Goal: Information Seeking & Learning: Check status

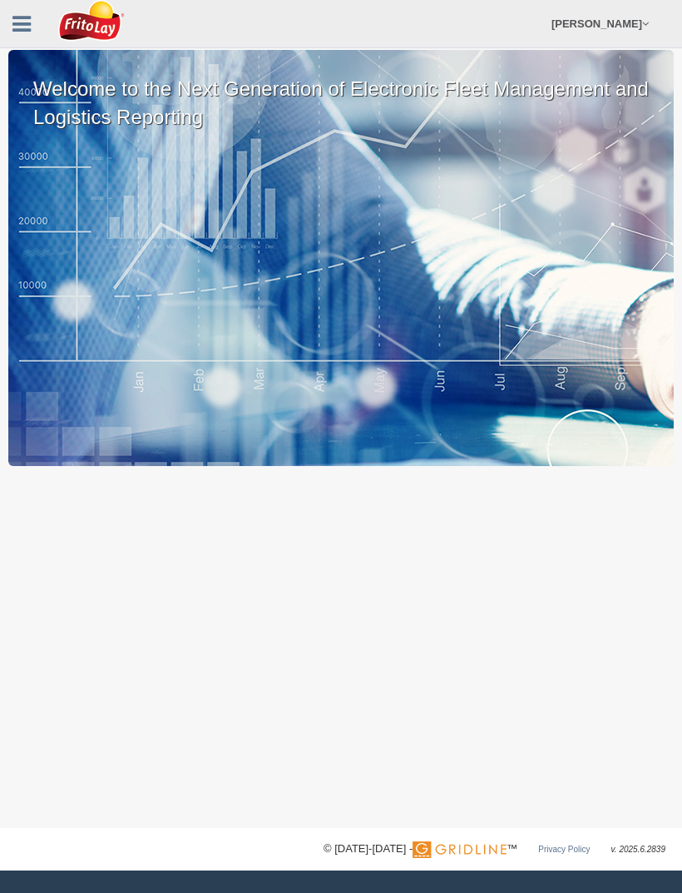
click at [45, 280] on div "Welcome to the Next Generation of Electronic Fleet Management and Logistics Rep…" at bounding box center [341, 258] width 666 height 416
click at [643, 30] on link "[PERSON_NAME]" at bounding box center [600, 23] width 114 height 47
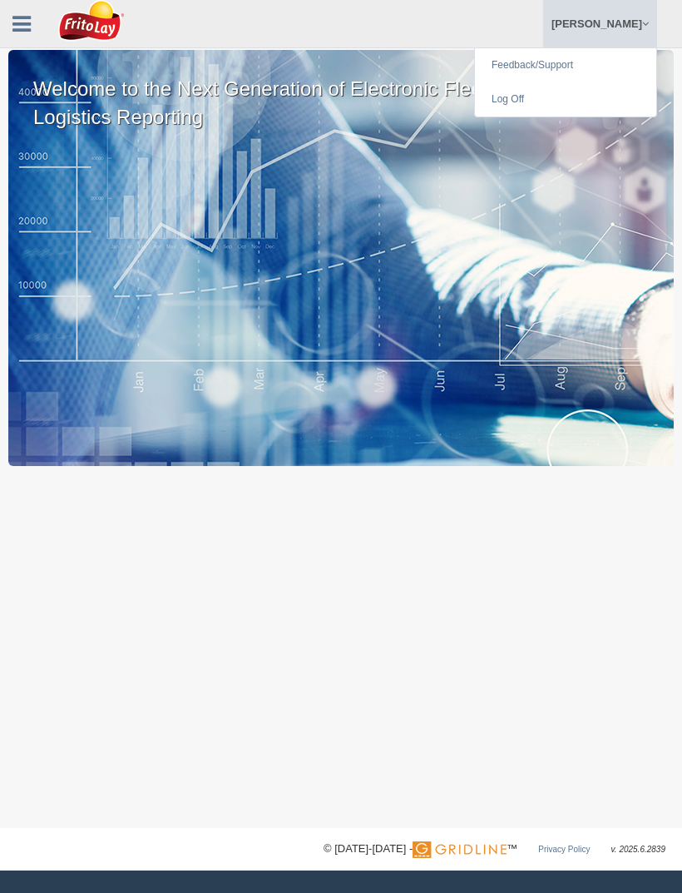
click at [448, 281] on div "Welcome to the Next Generation of Electronic Fleet Management and Logistics Rep…" at bounding box center [341, 258] width 666 height 416
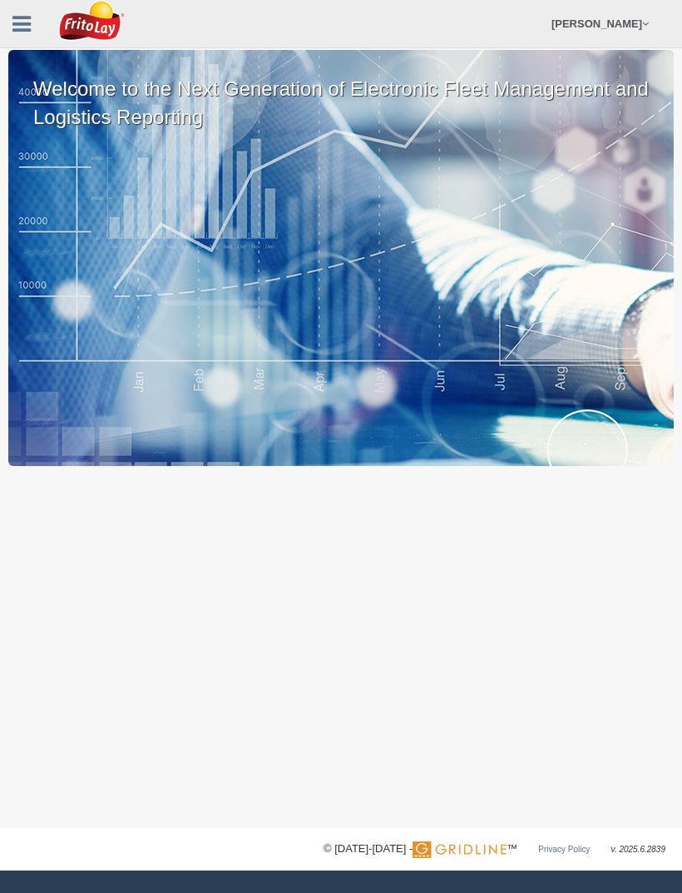
click at [32, 32] on link at bounding box center [21, 21] width 43 height 25
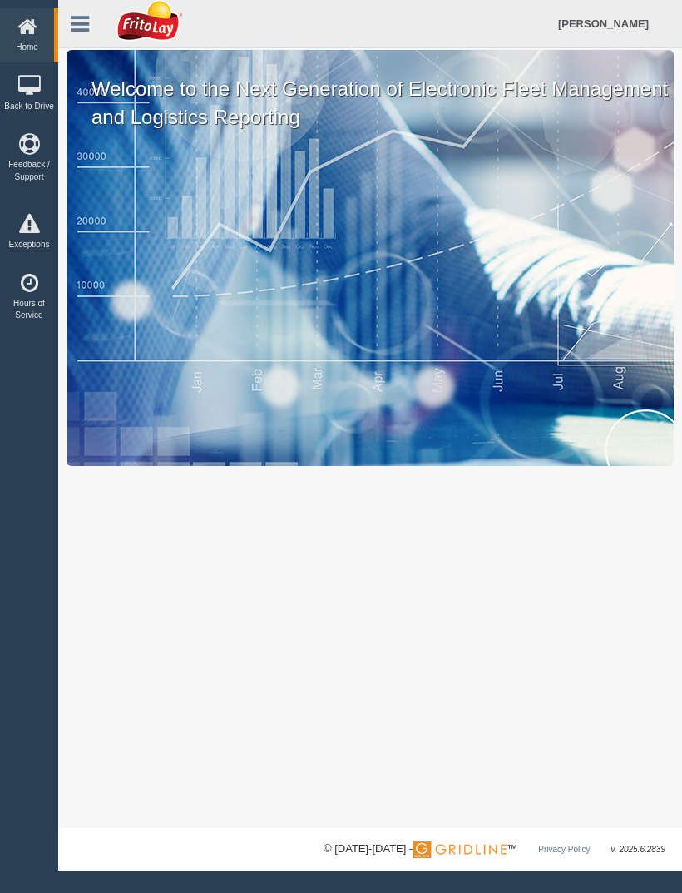
click at [35, 235] on icon at bounding box center [29, 224] width 50 height 21
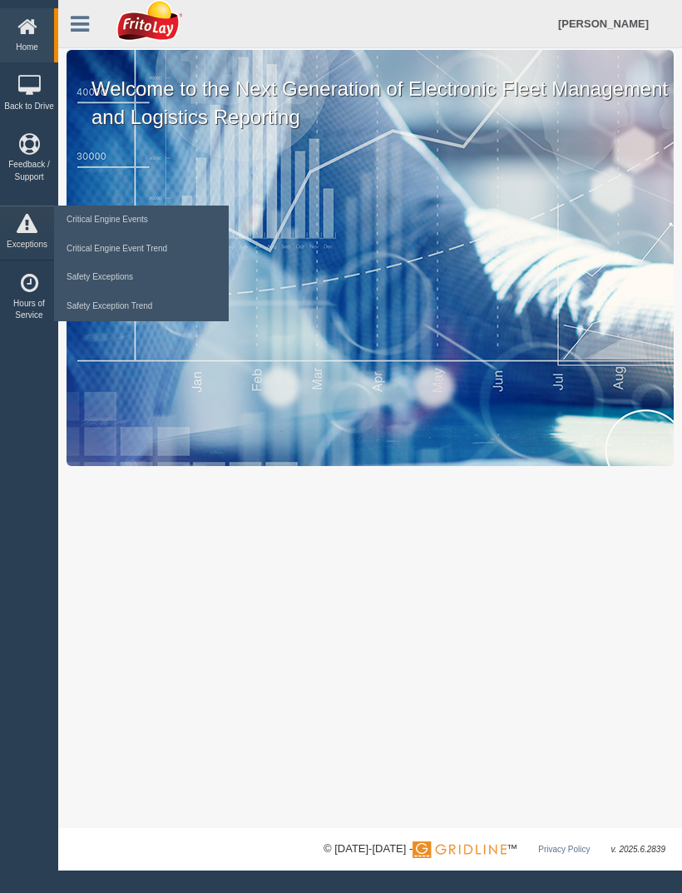
click at [18, 396] on div "Home Back to Drive Feedback / Support Reports Exceptions Critical Engine Events…" at bounding box center [29, 446] width 58 height 893
click at [20, 310] on link "Hours of Service" at bounding box center [29, 298] width 58 height 66
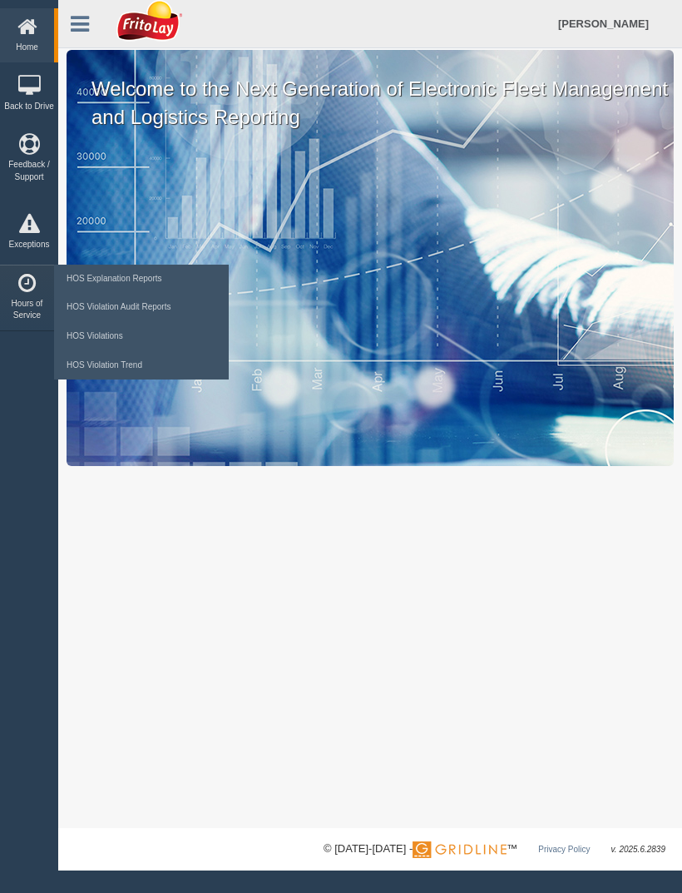
click at [159, 287] on link "HOS Explanation Reports" at bounding box center [141, 279] width 158 height 29
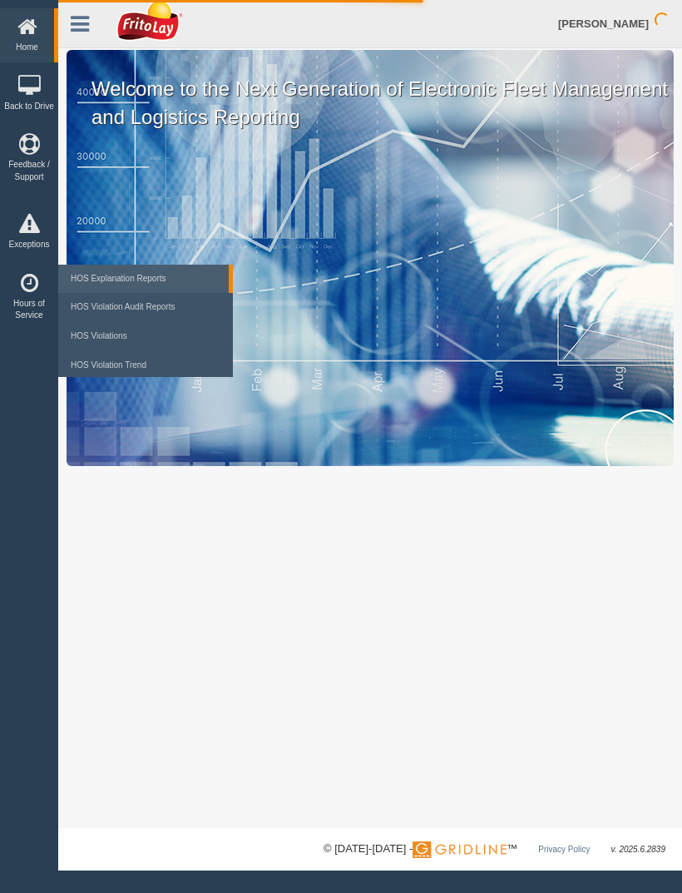
click at [344, 476] on div "Welcome to the Next Generation of Electronic Fleet Management and Logistics Rep…" at bounding box center [370, 414] width 624 height 828
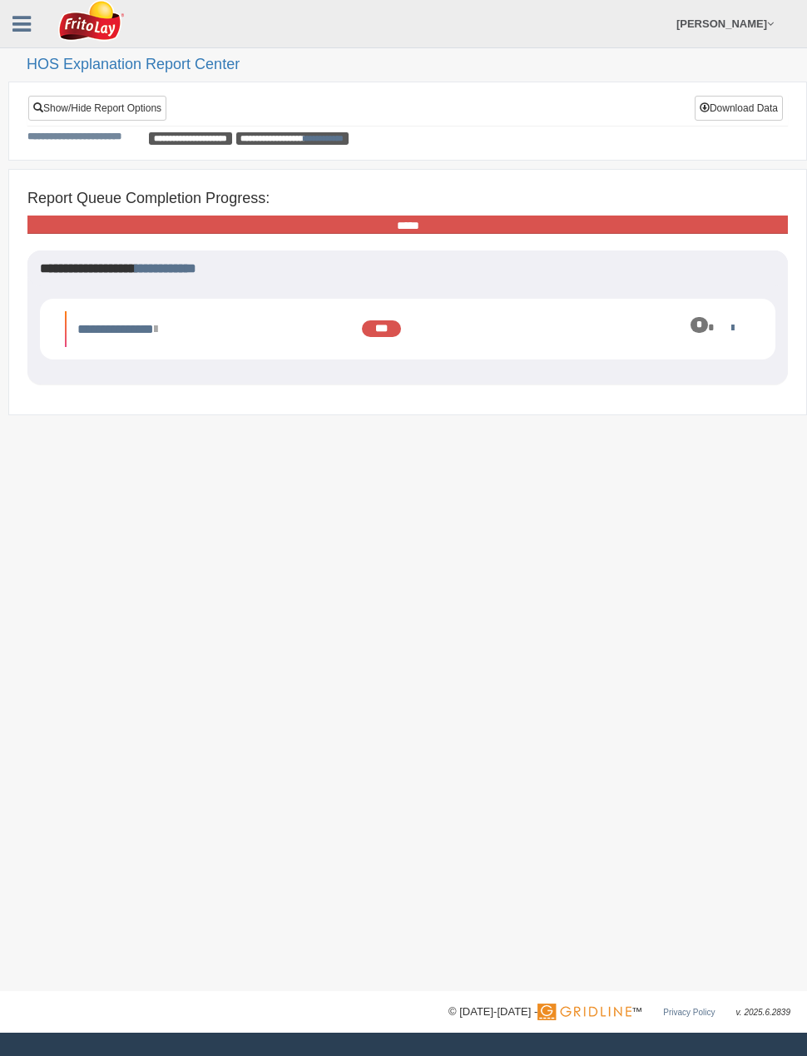
click at [725, 327] on div "*" at bounding box center [689, 327] width 97 height 17
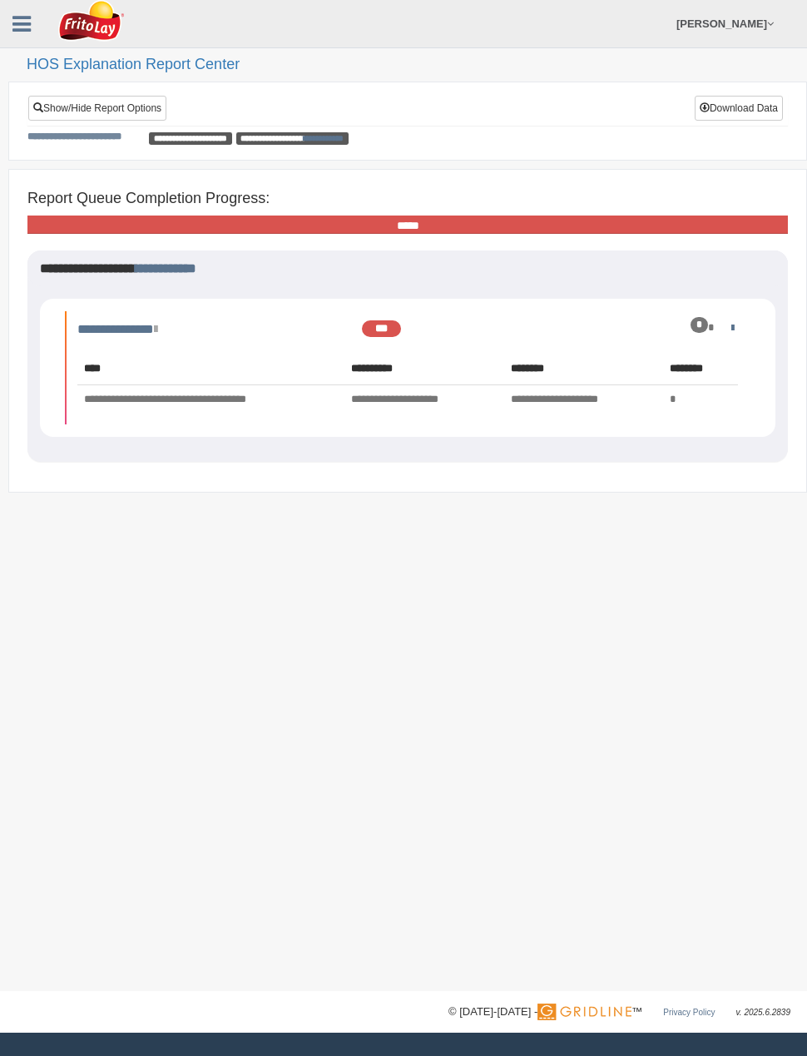
click at [27, 28] on icon at bounding box center [21, 24] width 18 height 22
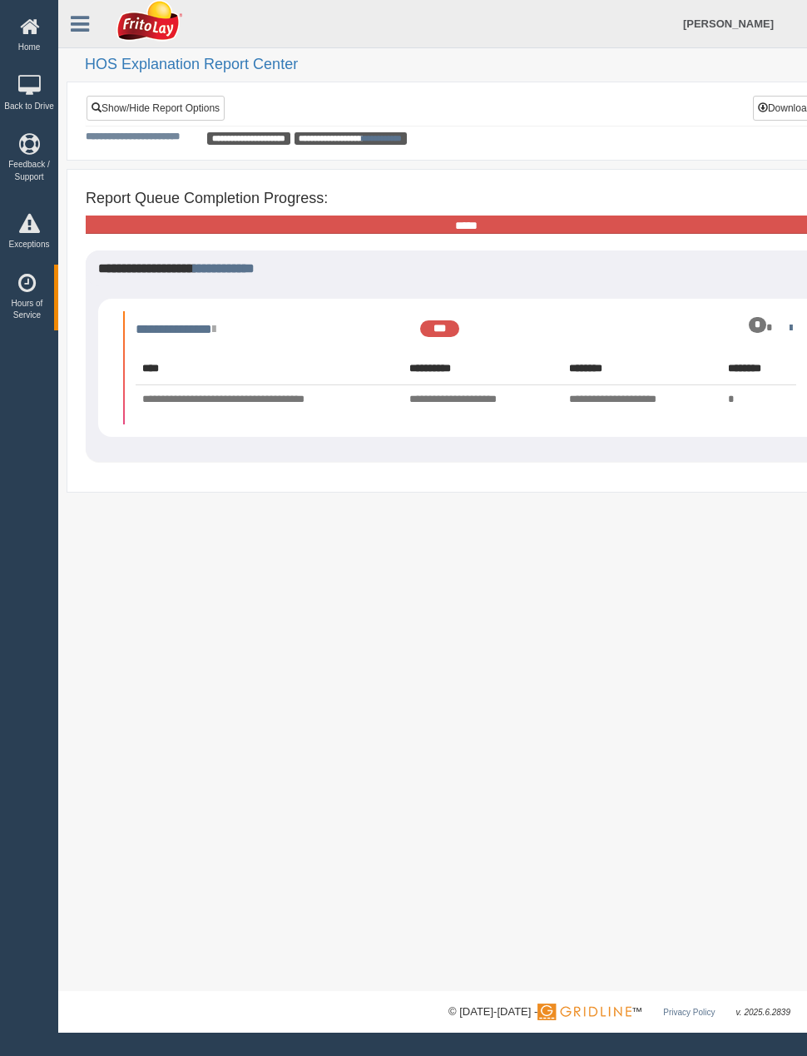
click at [27, 315] on link "Hours of Service" at bounding box center [27, 298] width 54 height 66
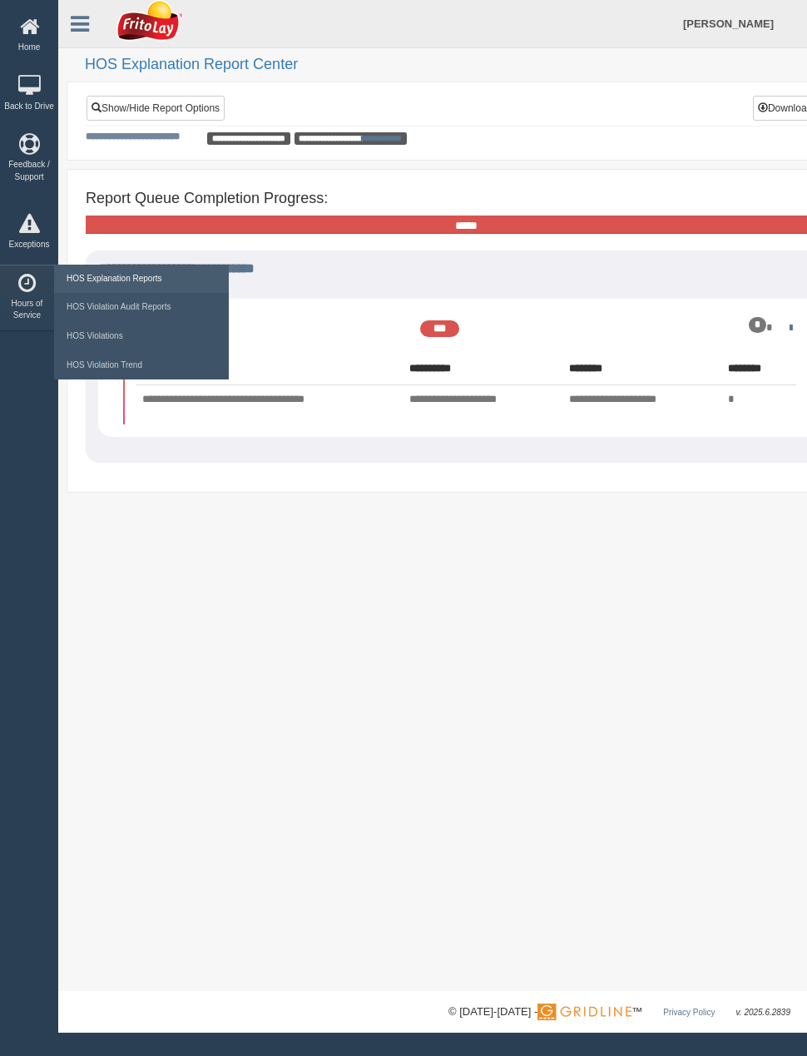
click at [186, 322] on link "HOS Violation Audit Reports" at bounding box center [141, 307] width 158 height 29
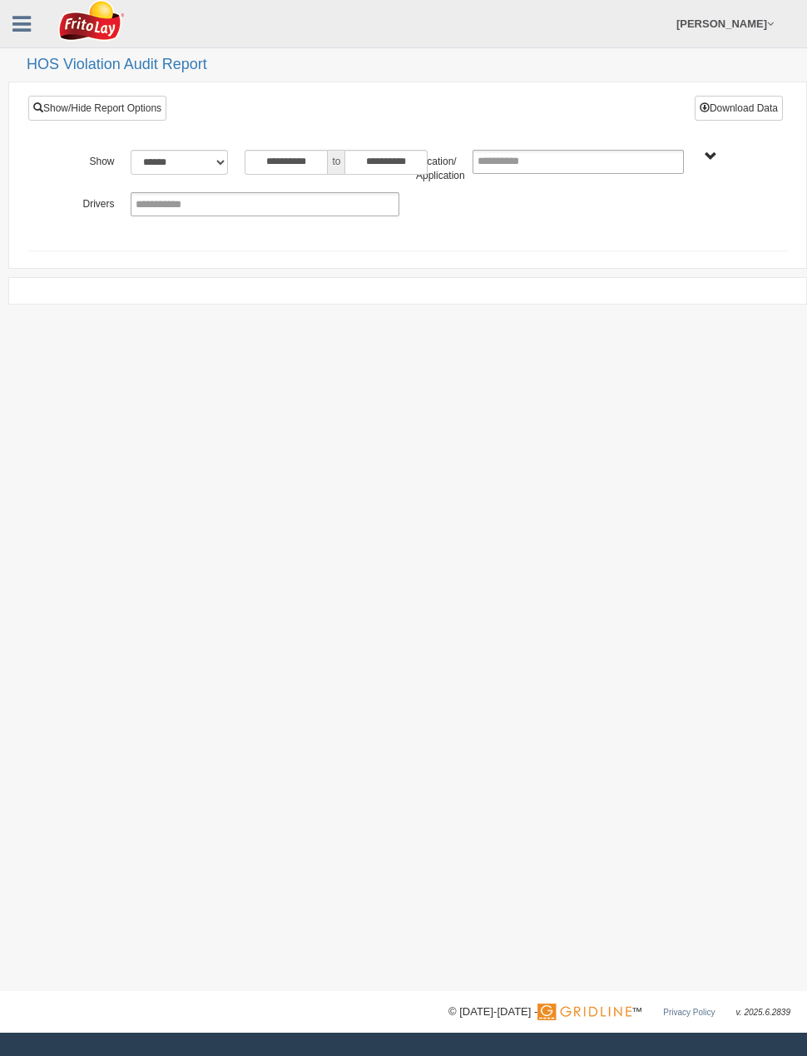
click at [22, 21] on icon at bounding box center [21, 24] width 18 height 22
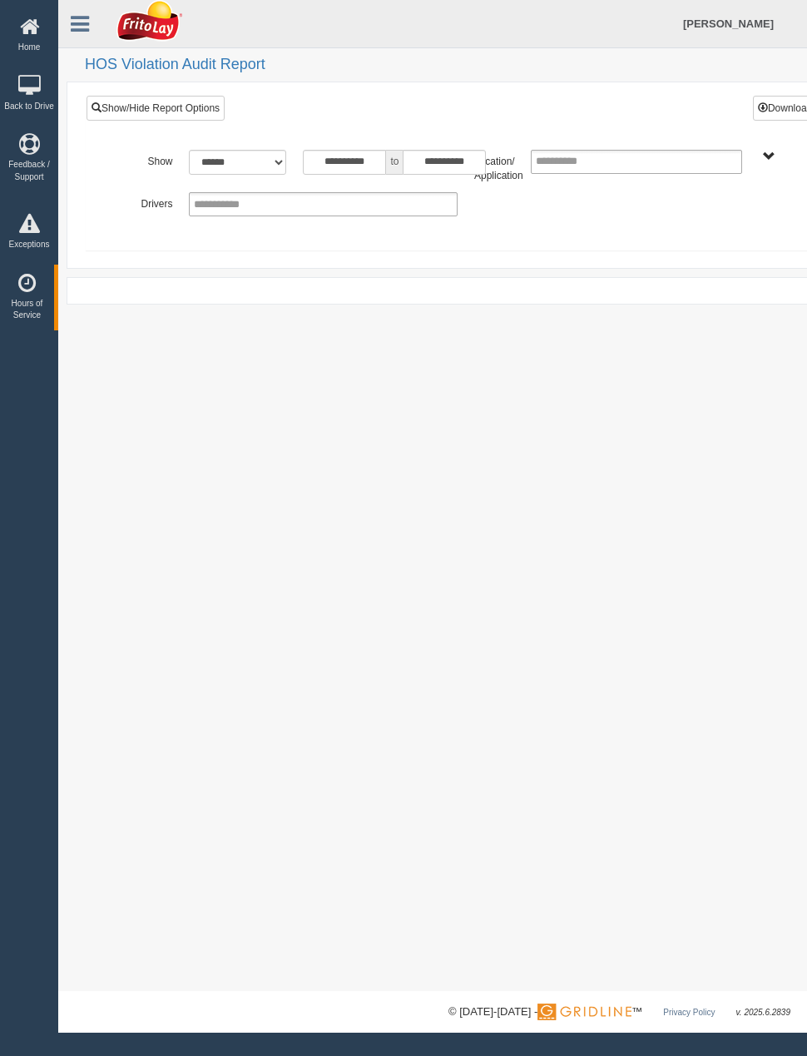
click at [27, 323] on link "Hours of Service" at bounding box center [27, 298] width 54 height 66
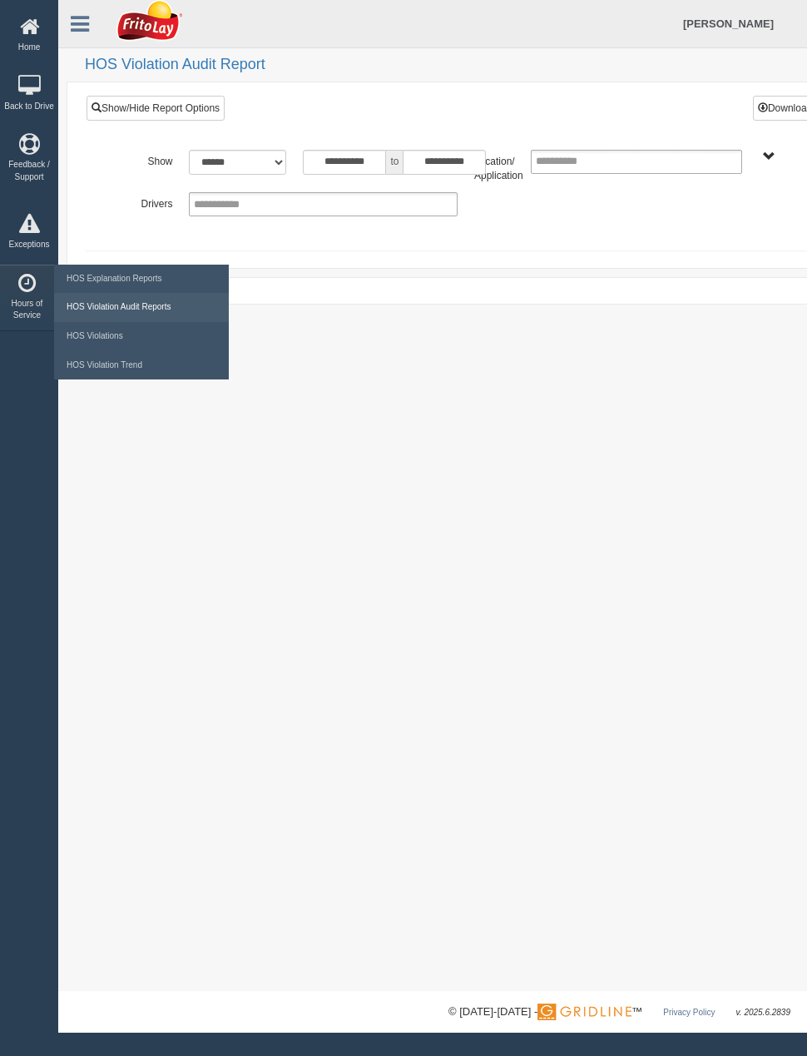
click at [174, 294] on link "HOS Explanation Reports" at bounding box center [141, 279] width 158 height 29
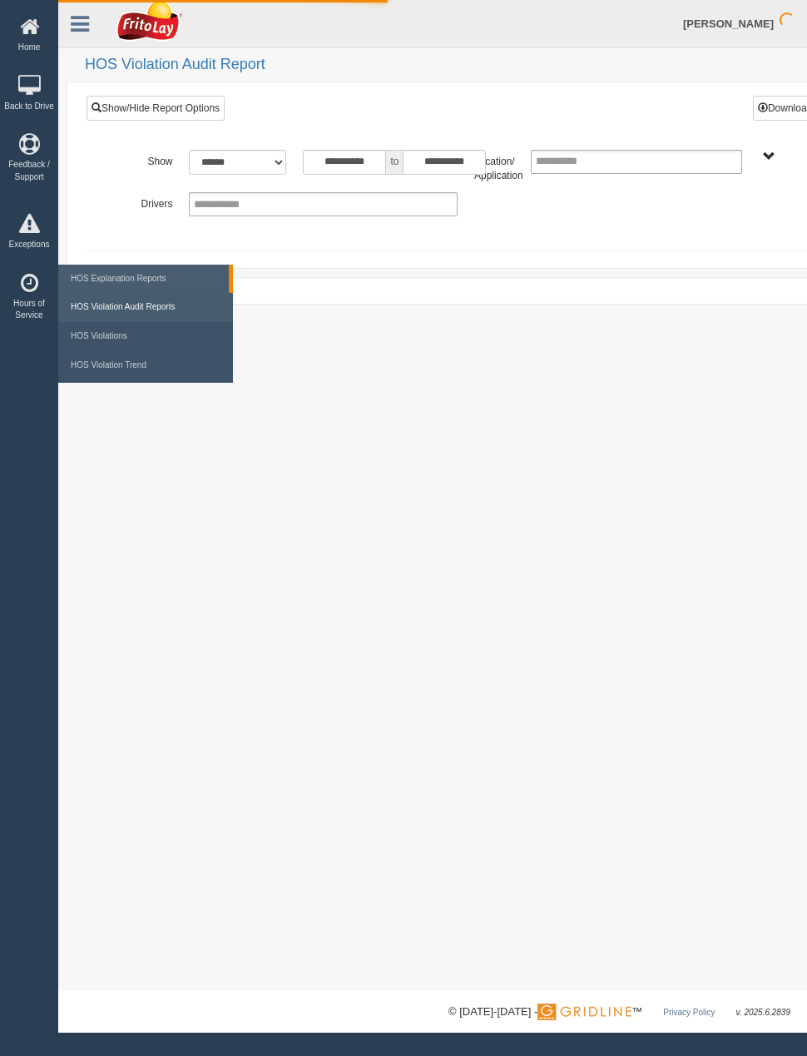
click at [154, 294] on link "HOS Explanation Reports" at bounding box center [144, 279] width 154 height 29
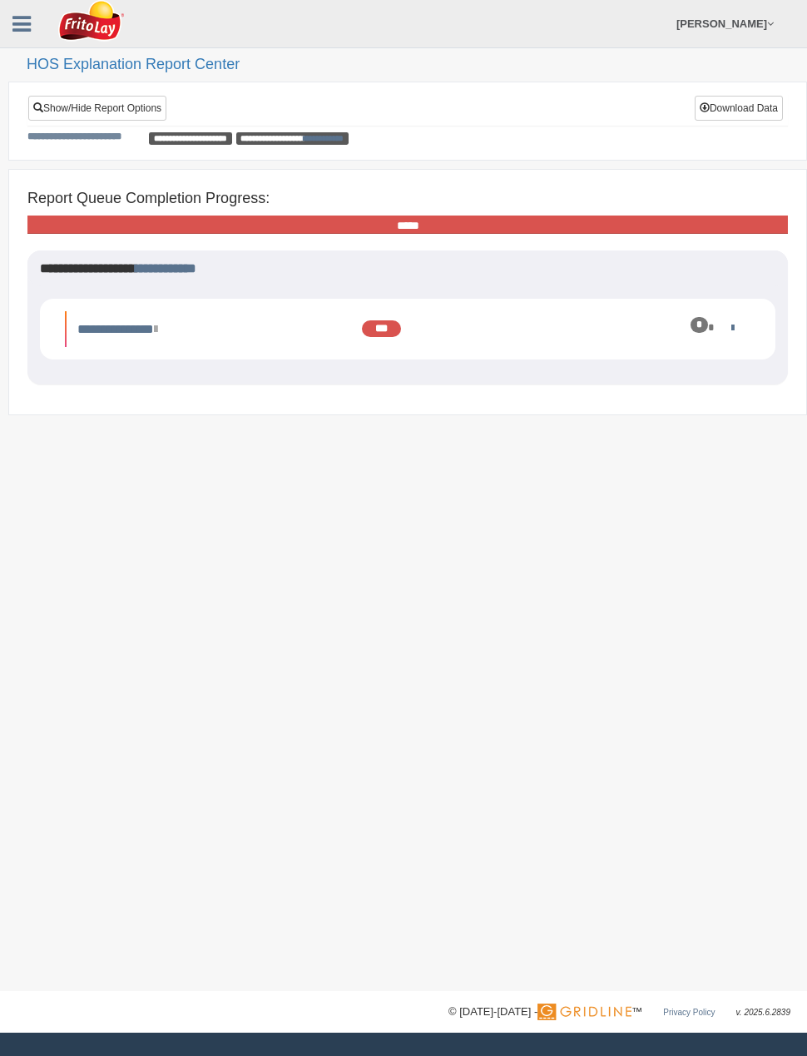
click at [216, 136] on span "**********" at bounding box center [190, 138] width 83 height 12
click at [769, 97] on button "Download Data" at bounding box center [739, 108] width 88 height 25
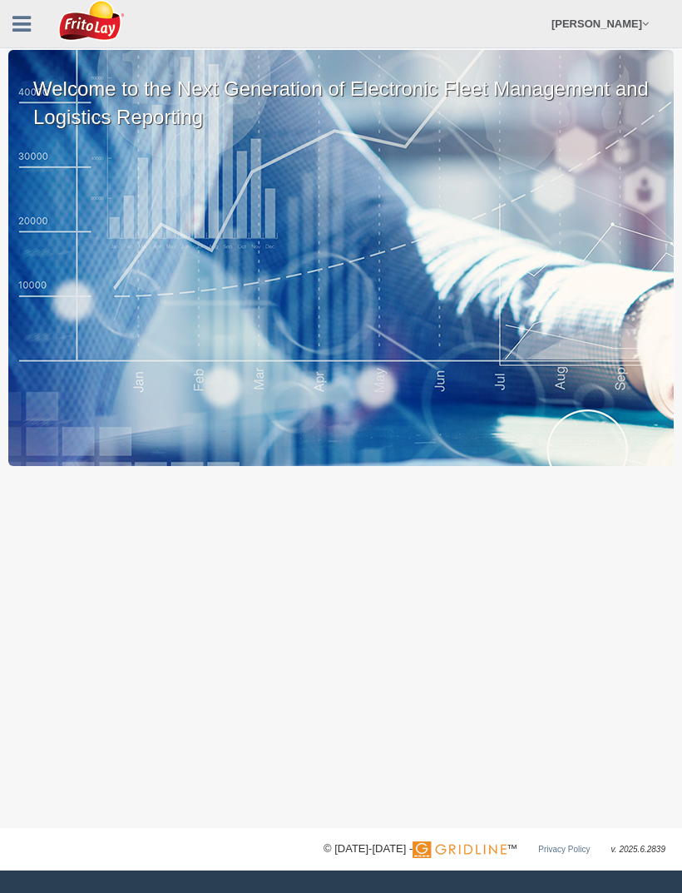
click at [17, 33] on icon at bounding box center [21, 24] width 18 height 22
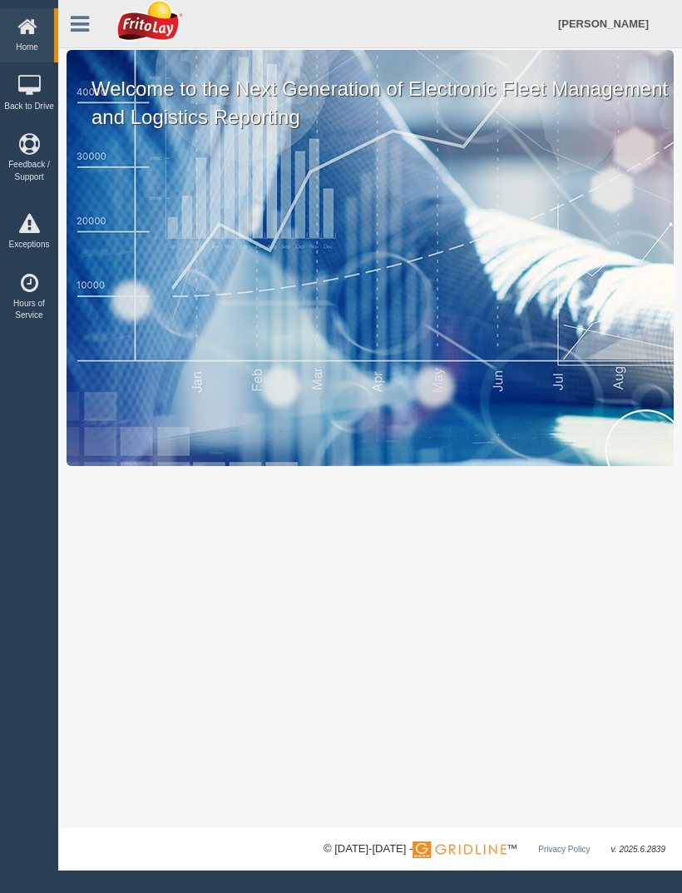
click at [27, 249] on link "Exceptions" at bounding box center [29, 233] width 58 height 54
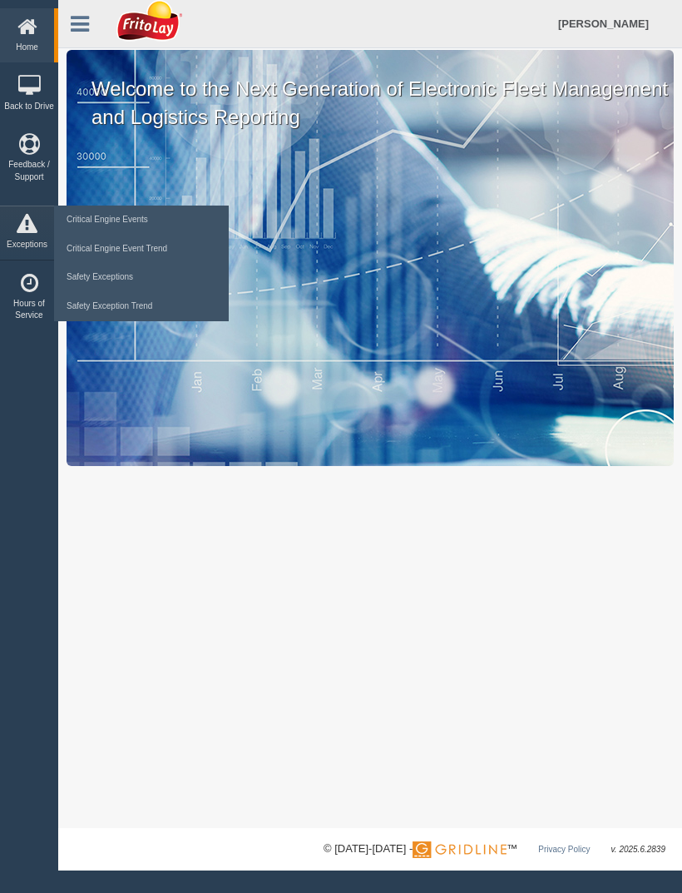
click at [130, 290] on link "Safety Exceptions" at bounding box center [141, 277] width 158 height 29
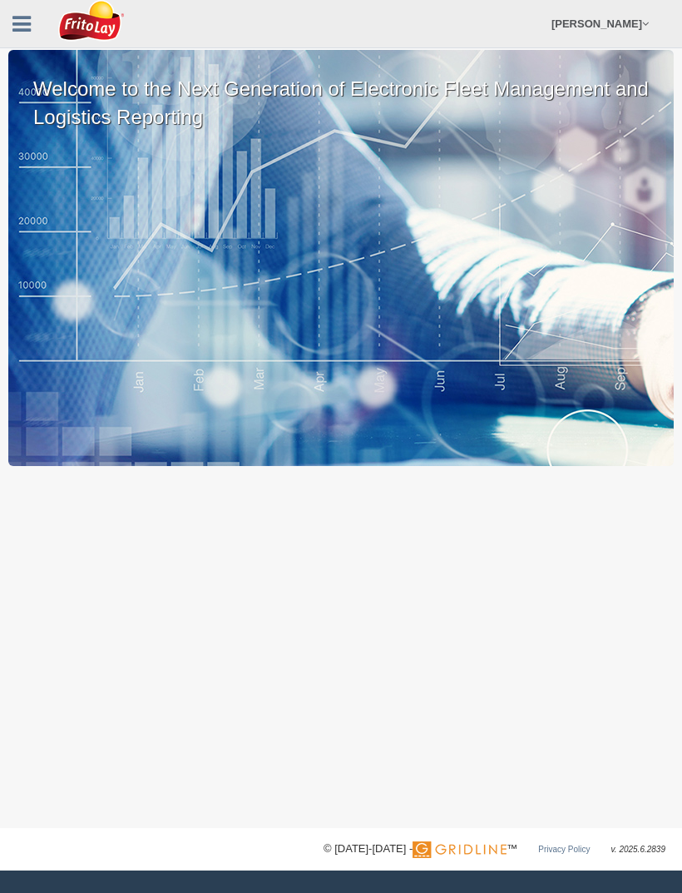
click at [33, 18] on link at bounding box center [21, 21] width 43 height 25
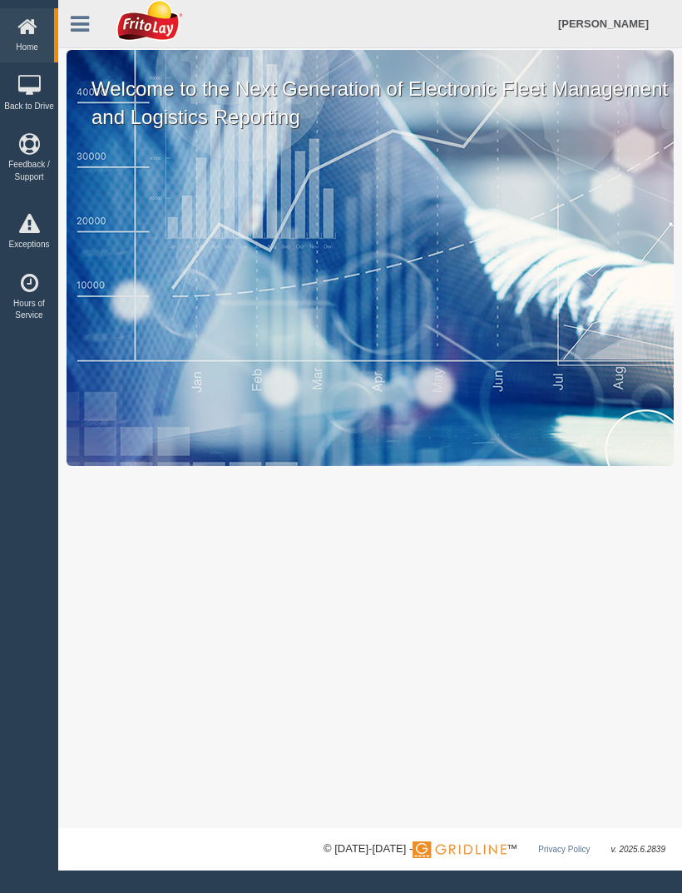
click at [26, 171] on link "Feedback / Support" at bounding box center [29, 159] width 58 height 66
click at [27, 302] on link "Hours of Service" at bounding box center [29, 298] width 58 height 66
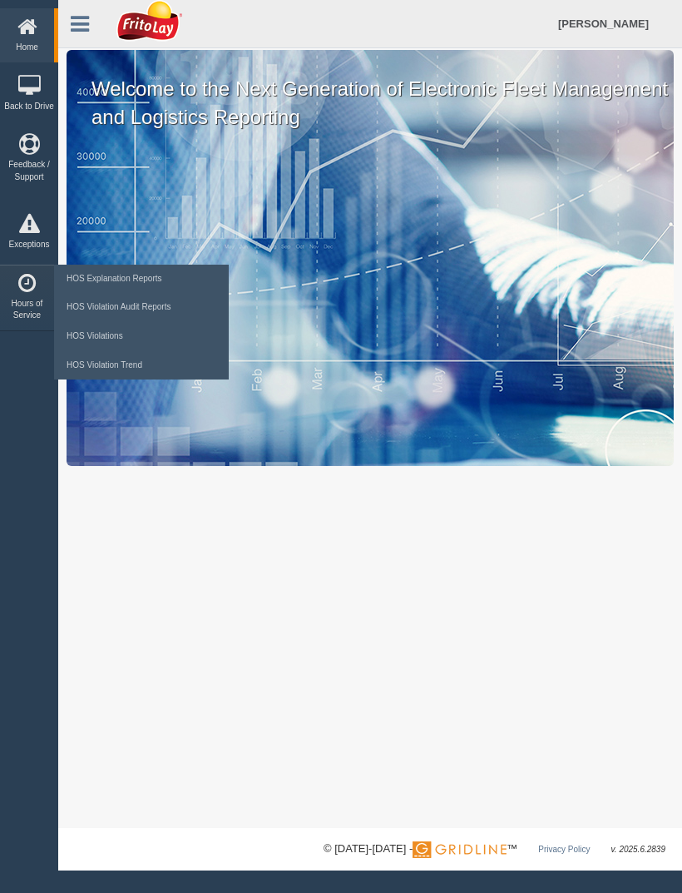
click at [118, 349] on link "HOS Violations" at bounding box center [141, 336] width 158 height 29
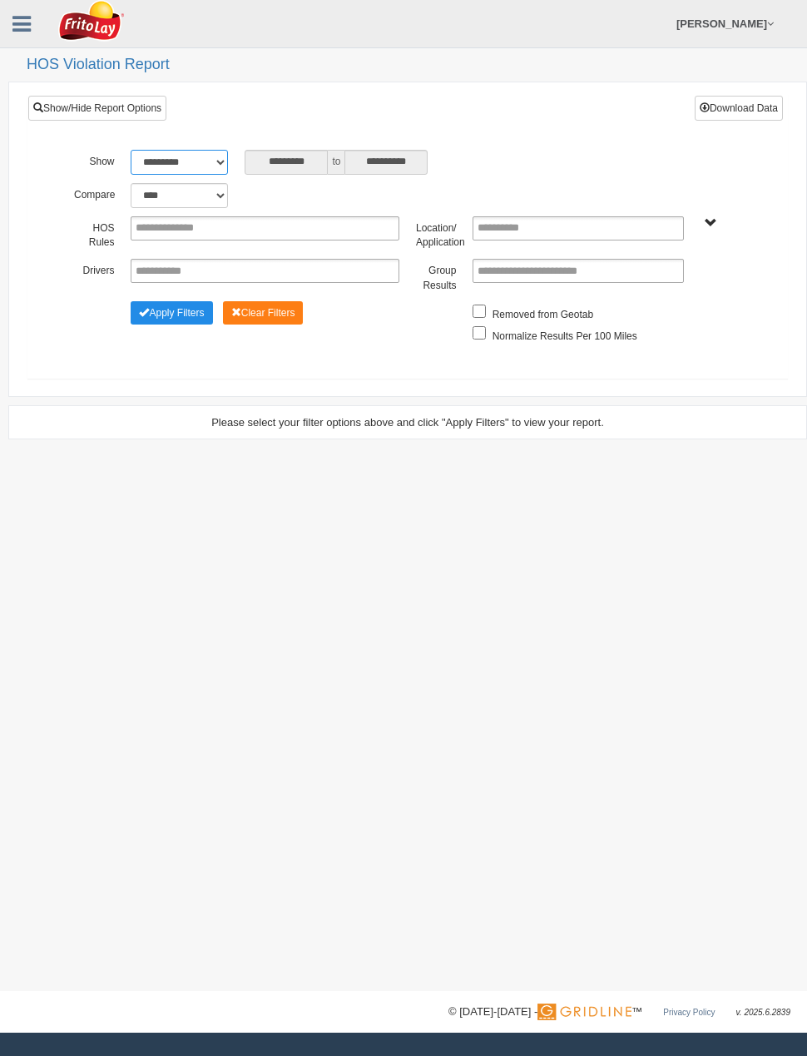
click at [216, 164] on select "**********" at bounding box center [179, 162] width 97 height 25
select select "**********"
type input "********"
type input "*********"
click at [188, 324] on button "Apply Filters" at bounding box center [172, 312] width 82 height 23
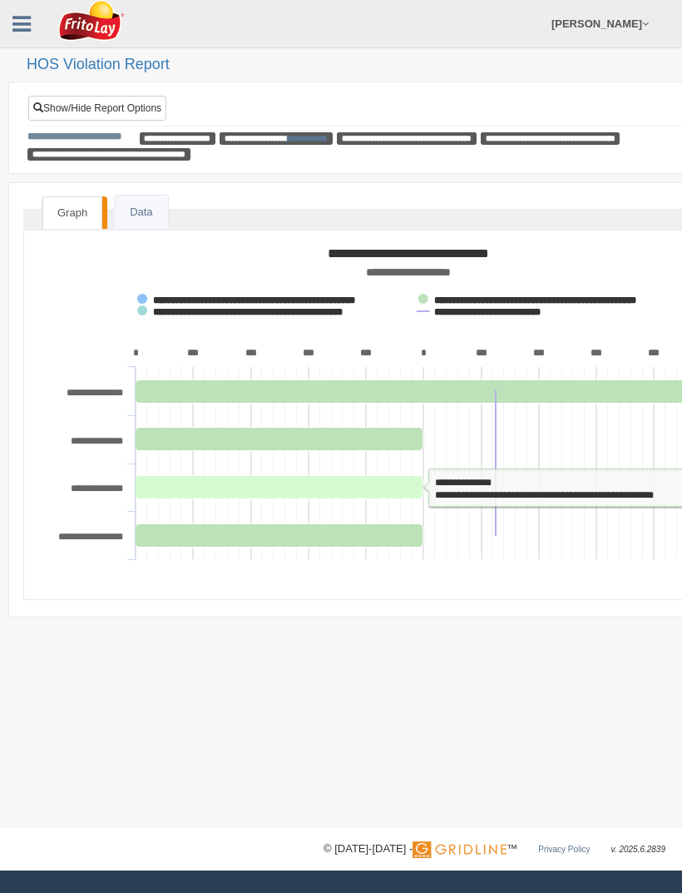
click at [88, 436] on tspan "**********" at bounding box center [97, 441] width 52 height 10
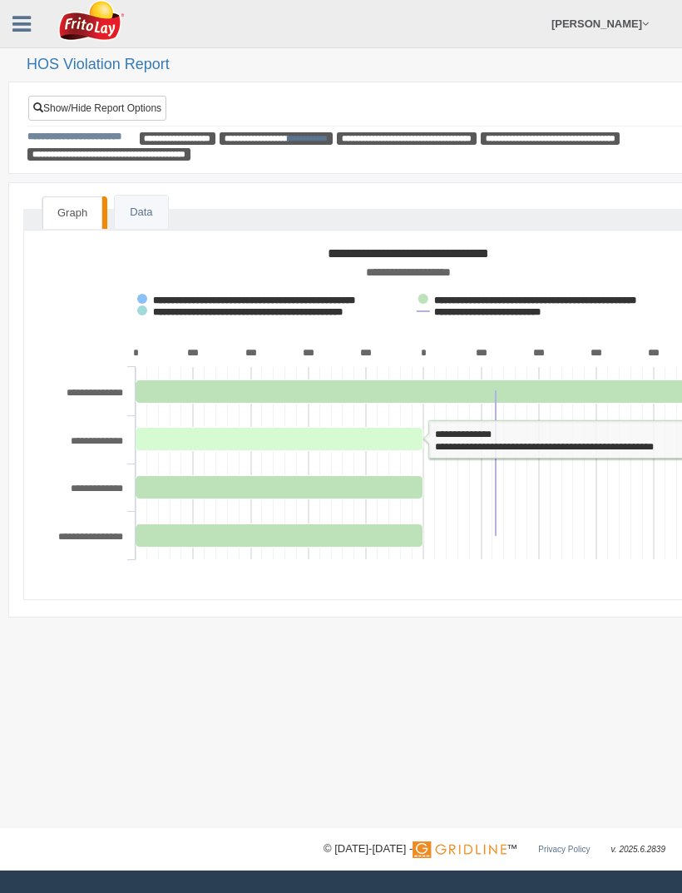
click at [284, 432] on rect at bounding box center [280, 438] width 288 height 23
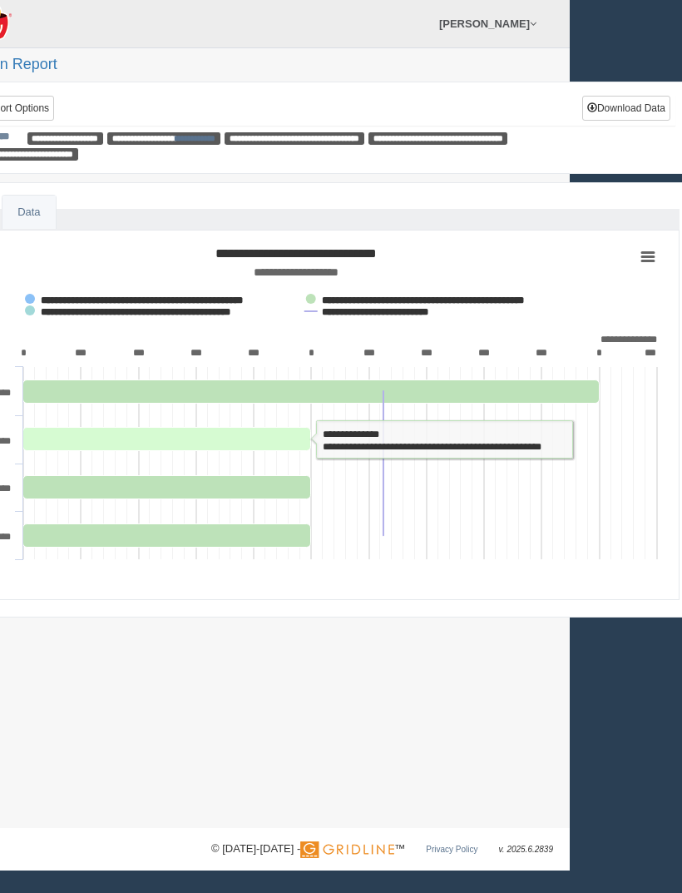
scroll to position [0, 128]
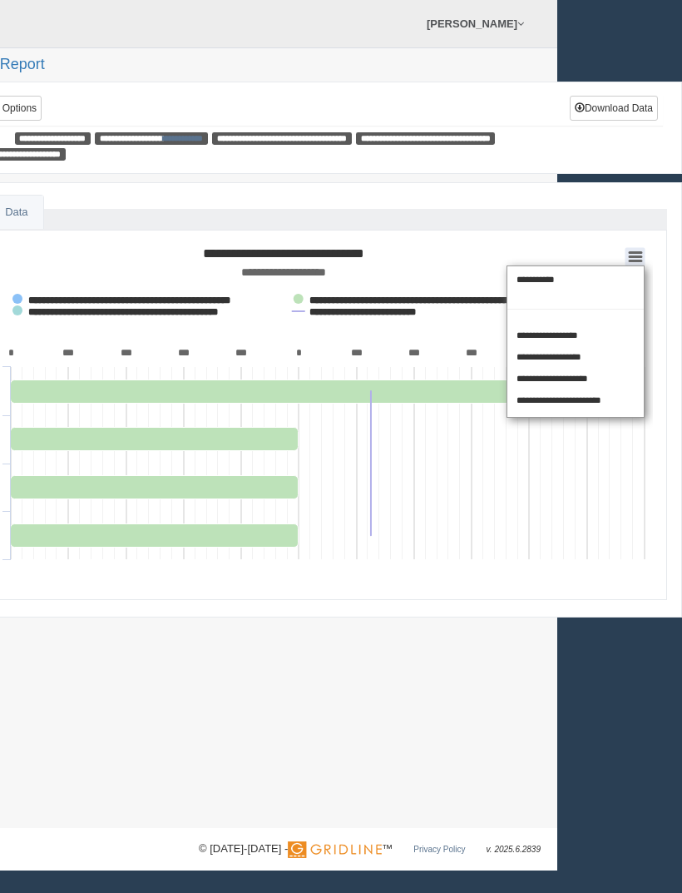
click at [446, 240] on rect at bounding box center [283, 405] width 740 height 333
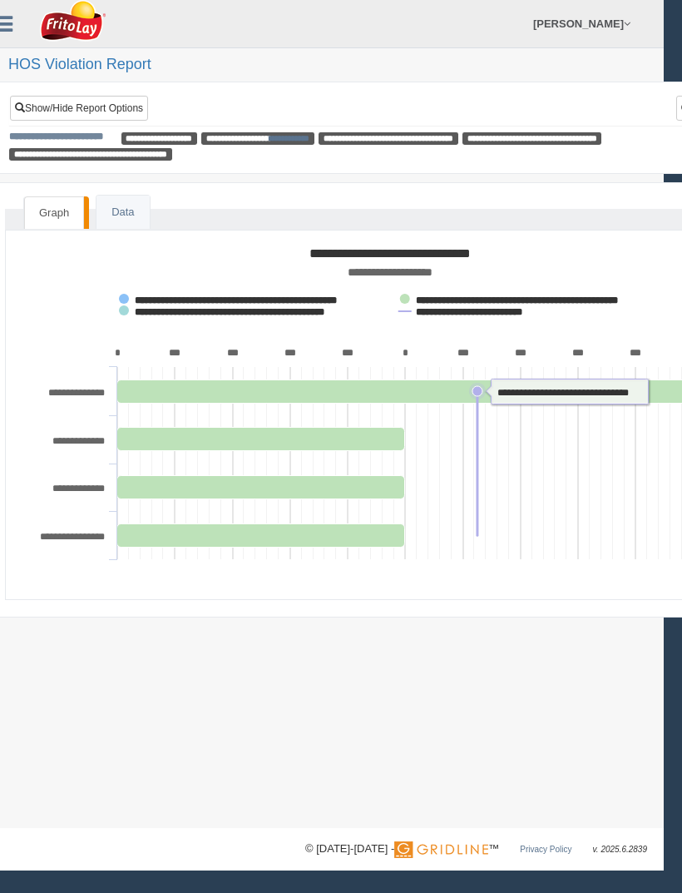
scroll to position [0, 0]
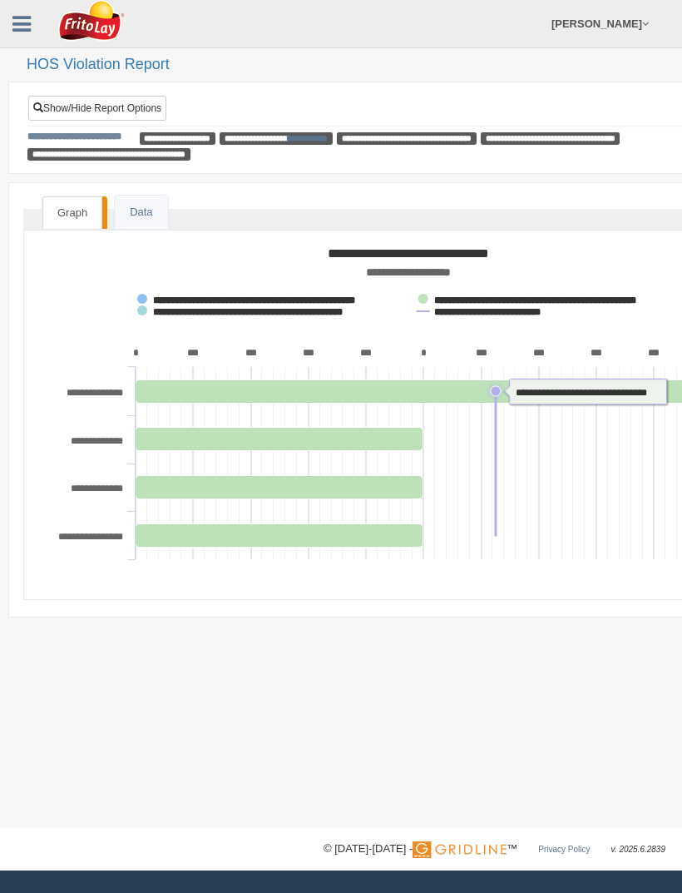
click at [24, 25] on icon at bounding box center [21, 24] width 18 height 22
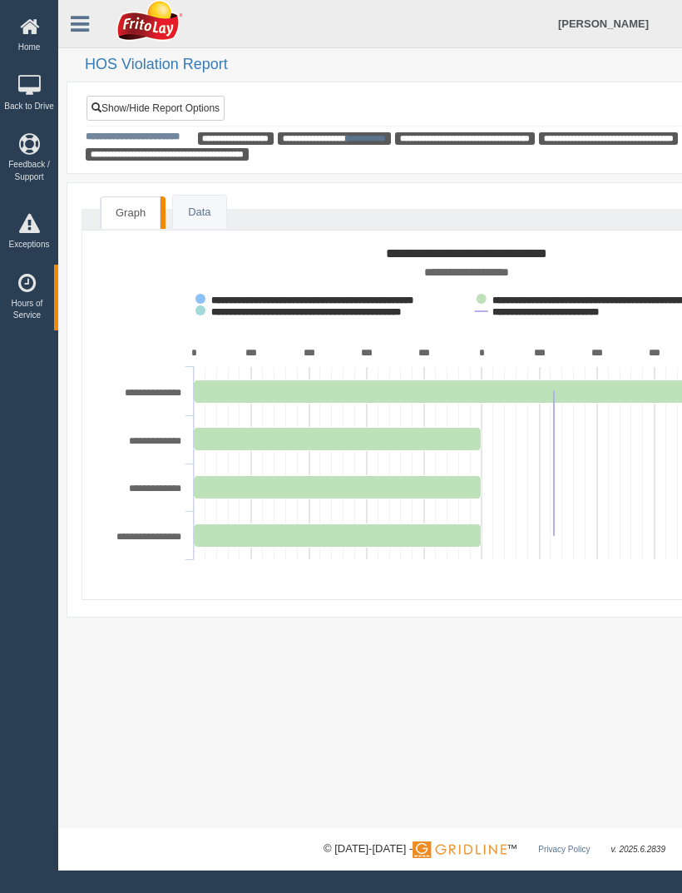
click at [34, 234] on icon at bounding box center [29, 224] width 50 height 21
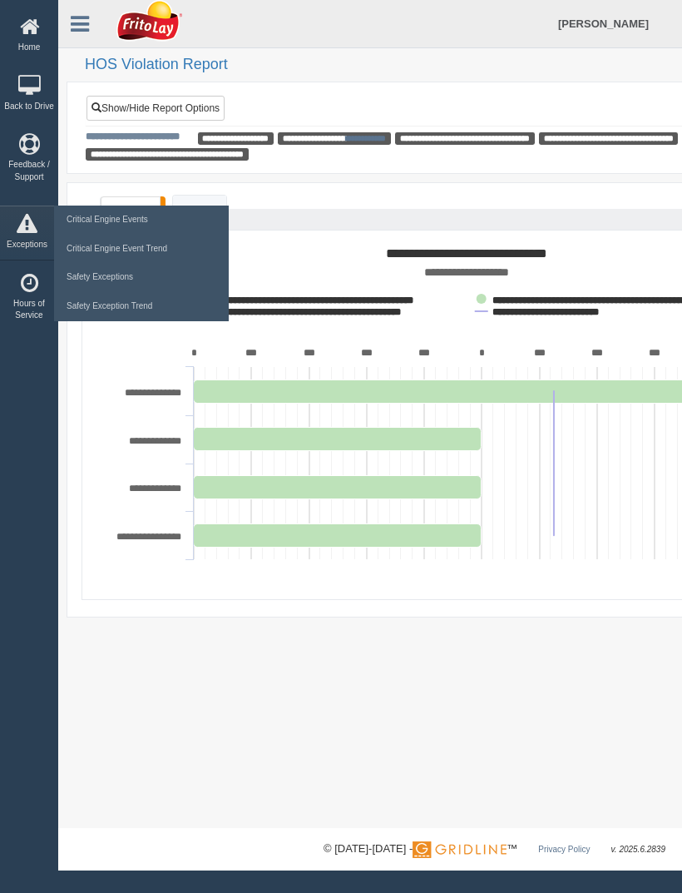
click at [29, 294] on icon at bounding box center [29, 283] width 50 height 21
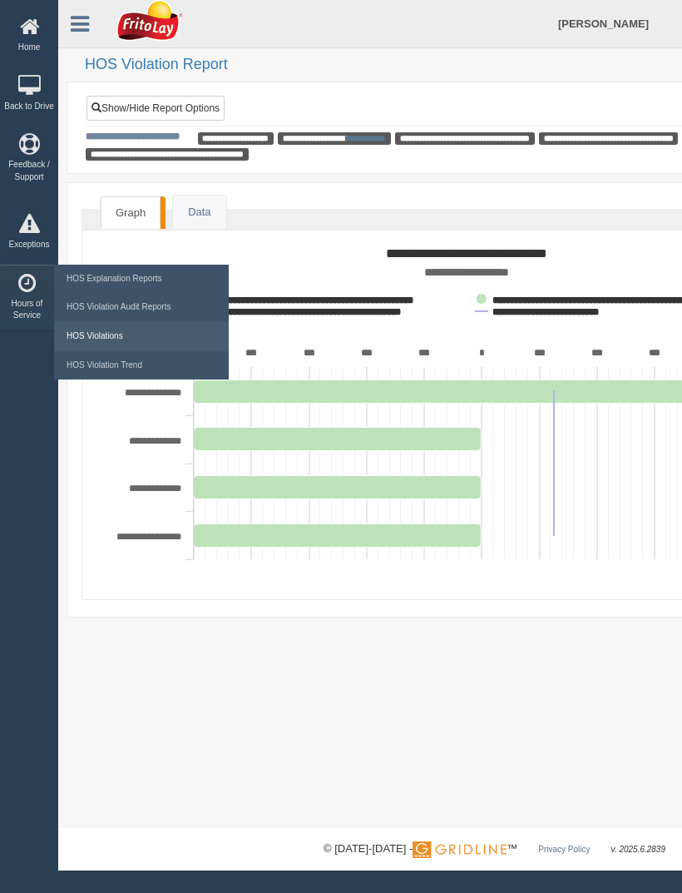
click at [139, 374] on link "HOS Violation Trend" at bounding box center [141, 365] width 158 height 29
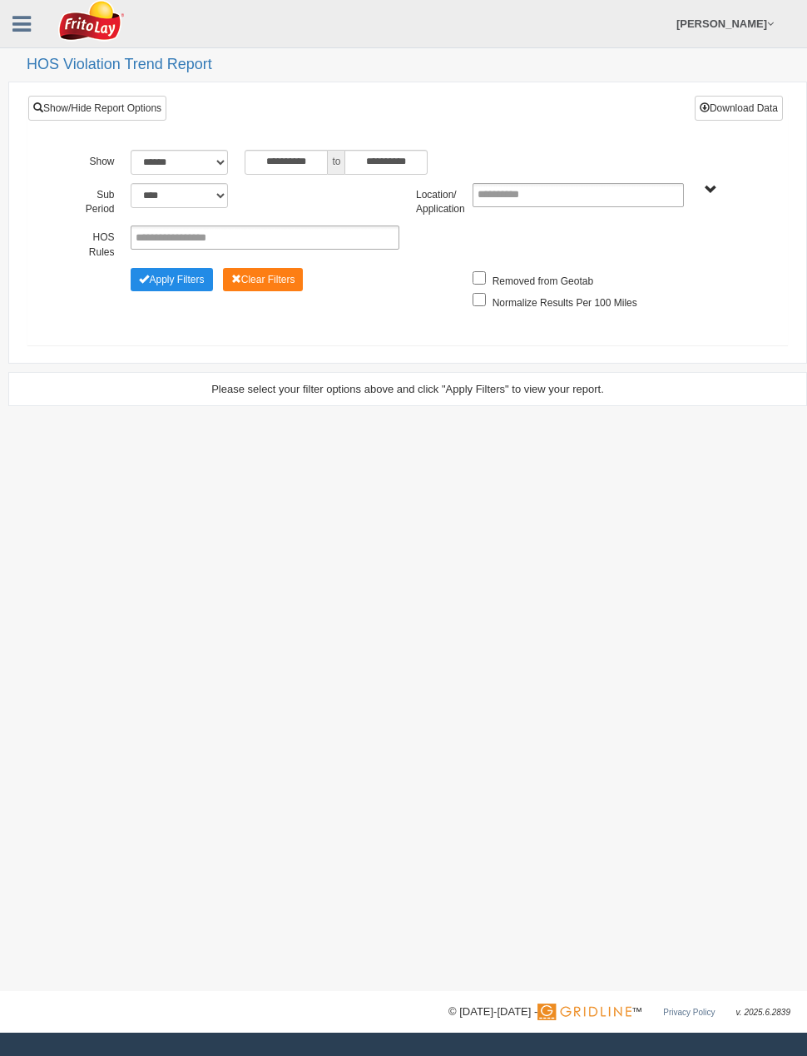
click at [192, 284] on button "Apply Filters" at bounding box center [172, 279] width 82 height 23
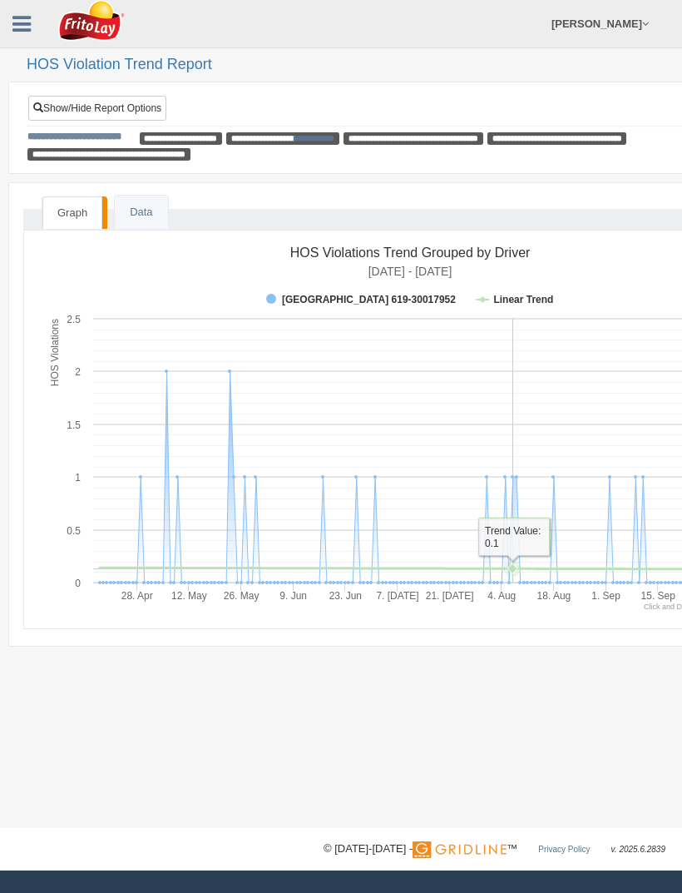
click at [156, 206] on link "Data" at bounding box center [141, 213] width 52 height 34
